Goal: Task Accomplishment & Management: Manage account settings

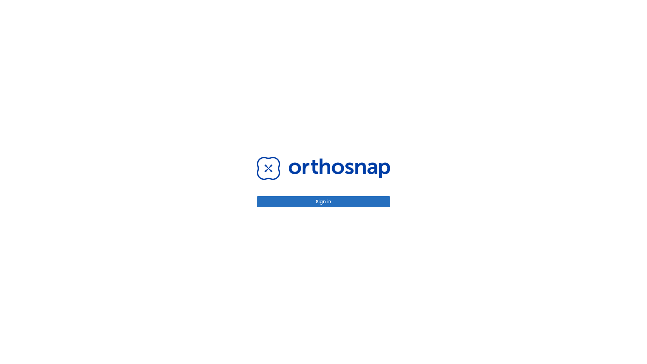
click at [324, 202] on button "Sign in" at bounding box center [323, 201] width 133 height 11
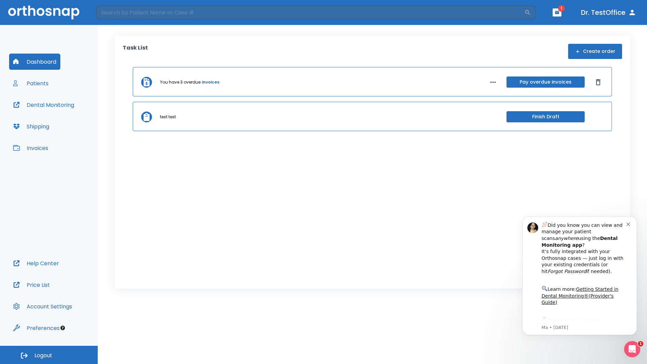
click at [49, 355] on span "Logout" at bounding box center [43, 355] width 18 height 7
